Goal: Check status

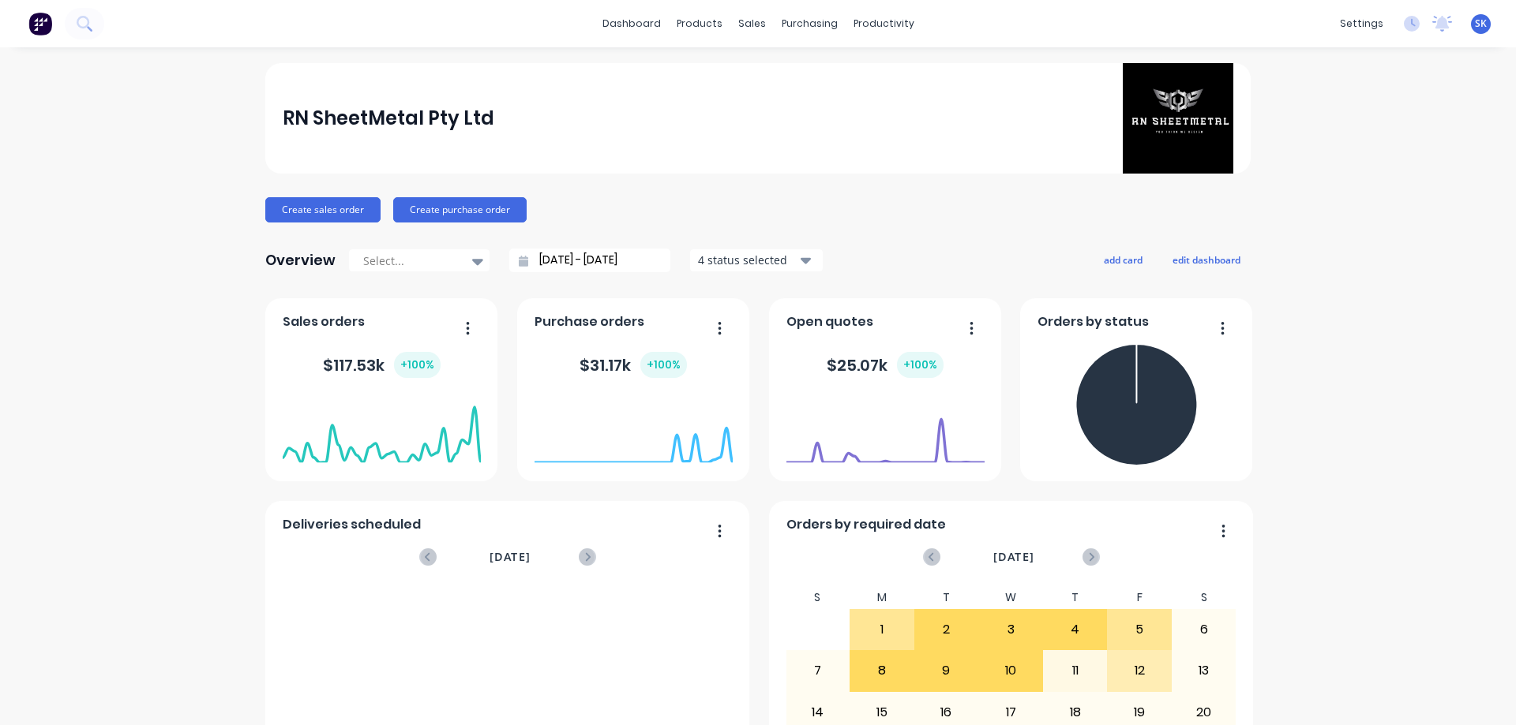
click at [748, 257] on div "4 status selected" at bounding box center [747, 260] width 99 height 17
click at [602, 264] on input "[DATE] - [DATE]" at bounding box center [596, 261] width 136 height 24
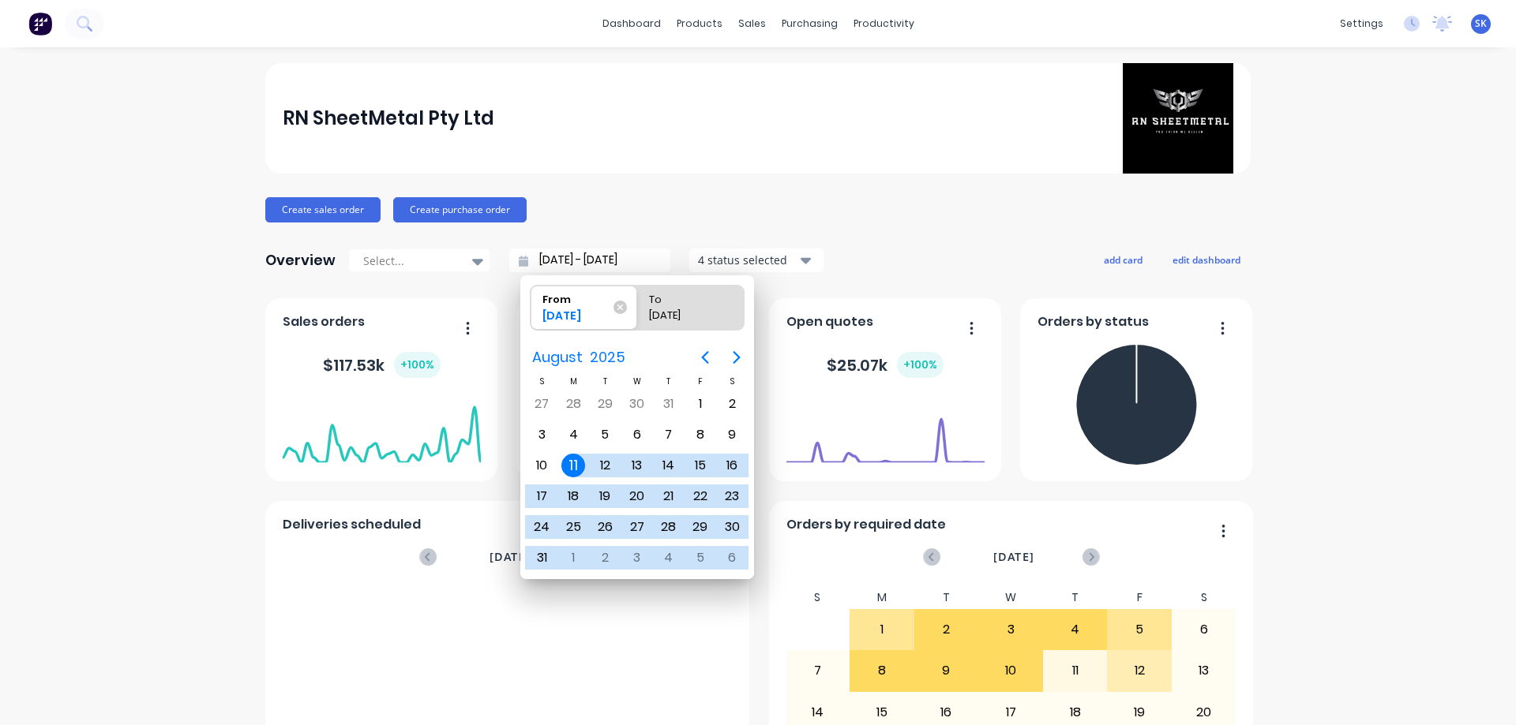
click at [559, 263] on input "[DATE] - [DATE]" at bounding box center [596, 261] width 136 height 24
click at [736, 358] on icon "Next page" at bounding box center [736, 357] width 19 height 19
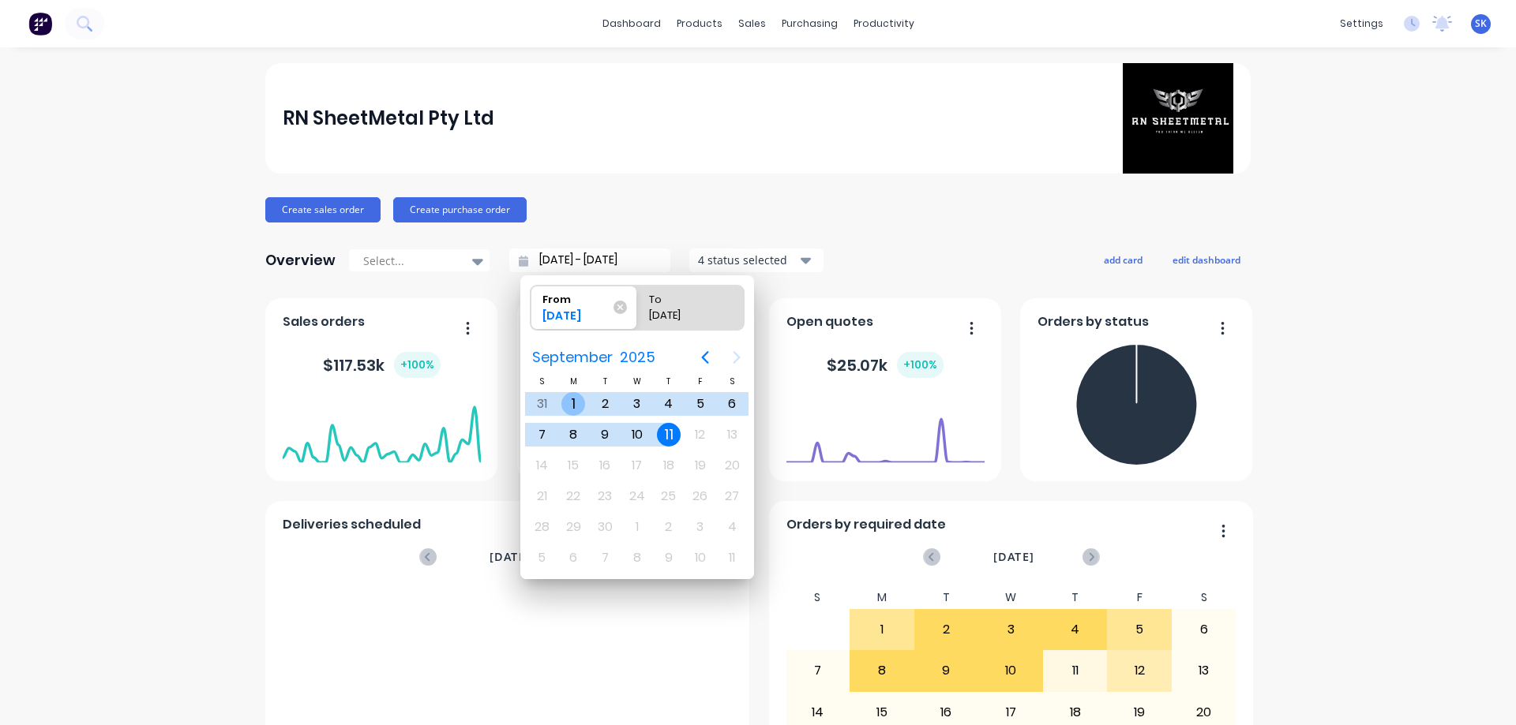
click at [582, 404] on div "1" at bounding box center [573, 404] width 24 height 24
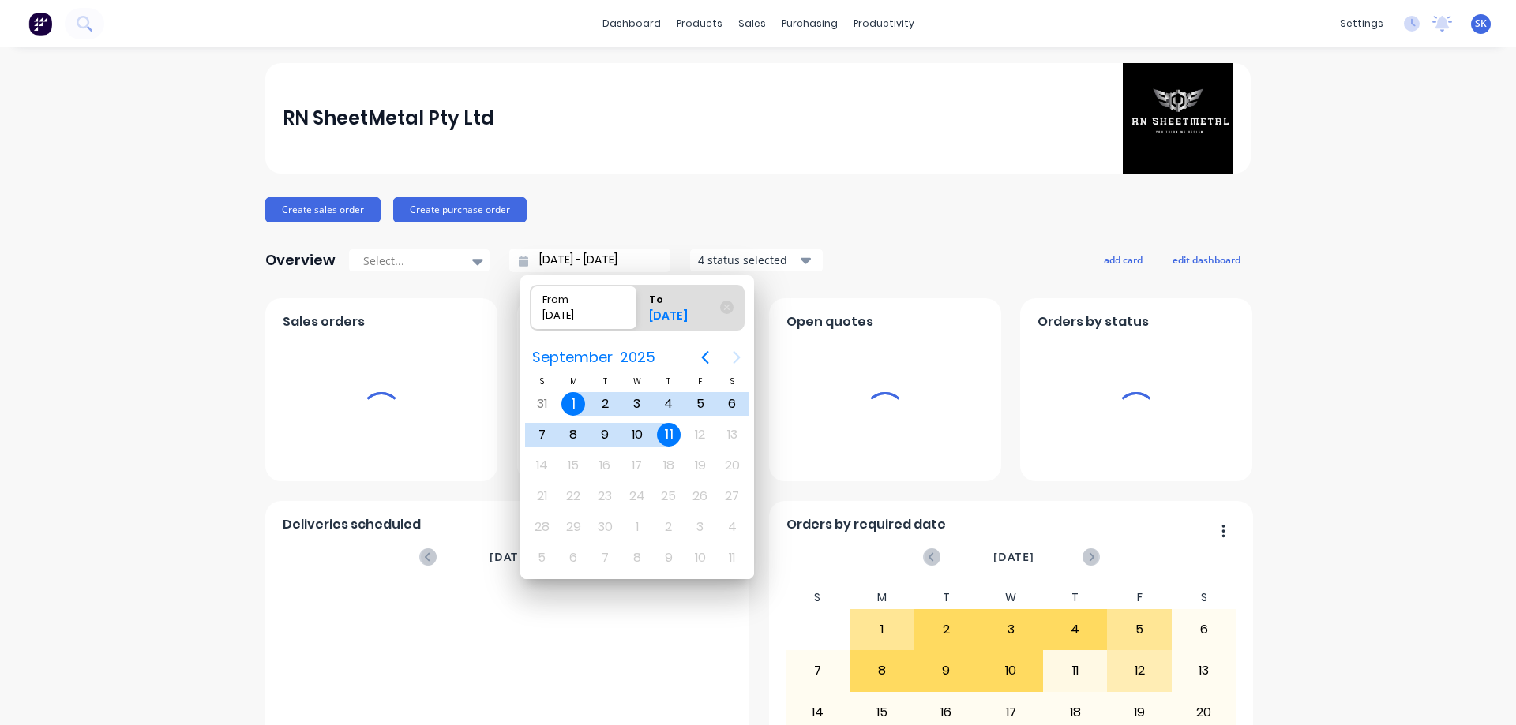
type input "01/09/25 - 11/09/25"
radio input "false"
radio input "true"
click at [764, 258] on div "4 status selected" at bounding box center [747, 260] width 99 height 17
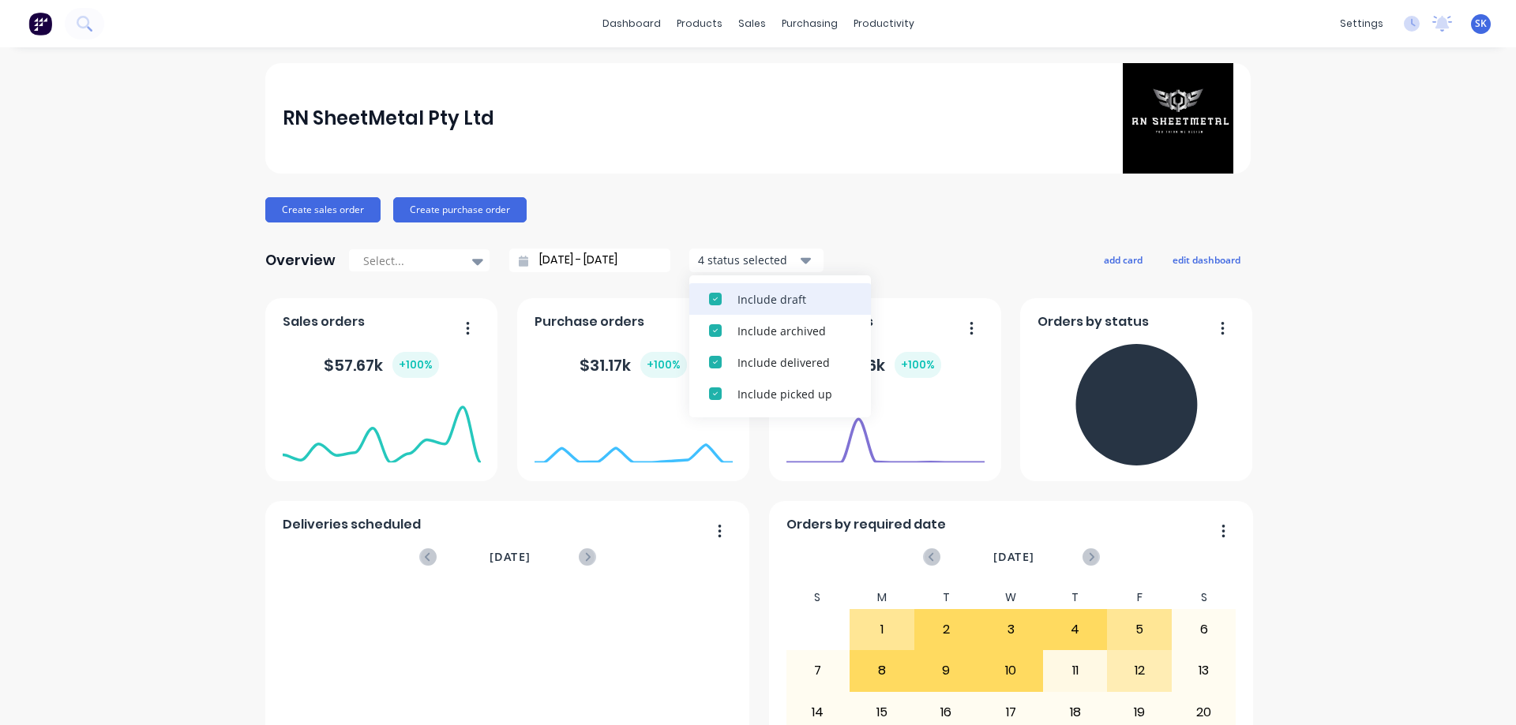
click at [760, 301] on div "Include draft" at bounding box center [794, 299] width 114 height 17
click at [760, 301] on div "Include archived" at bounding box center [794, 299] width 114 height 17
click at [877, 241] on div "RN SheetMetal Pty Ltd Create sales order Create purchase order Overview Select.…" at bounding box center [757, 678] width 985 height 1230
